Goal: Find specific page/section: Find specific page/section

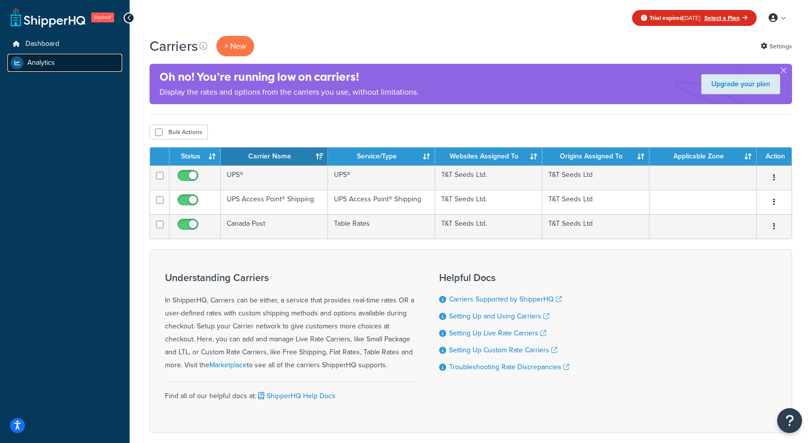
click at [52, 64] on span "Analytics" at bounding box center [40, 63] width 27 height 8
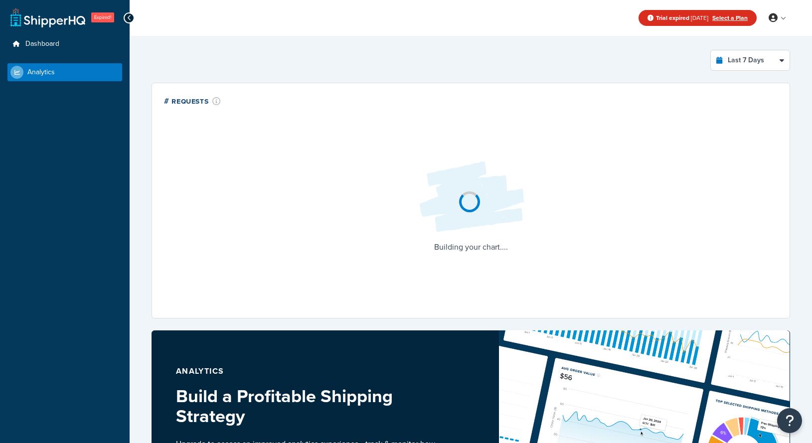
select select "last_7_days"
